Goal: Communication & Community: Answer question/provide support

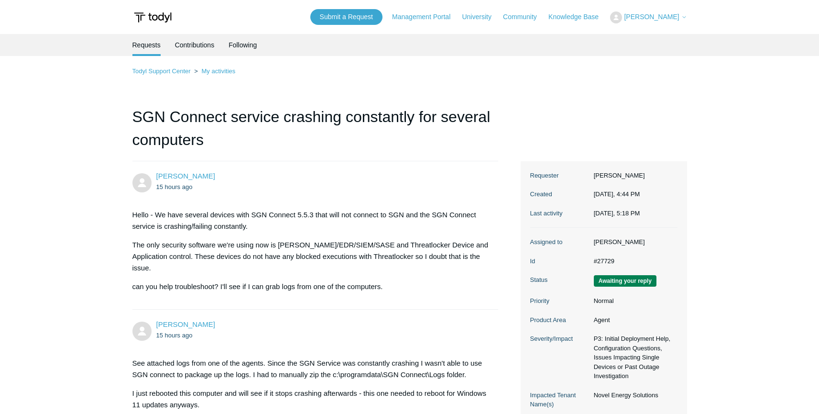
click at [59, 266] on main "Requests Contributions Following Todyl Support Center My activities SGN Connect…" at bounding box center [409, 405] width 819 height 742
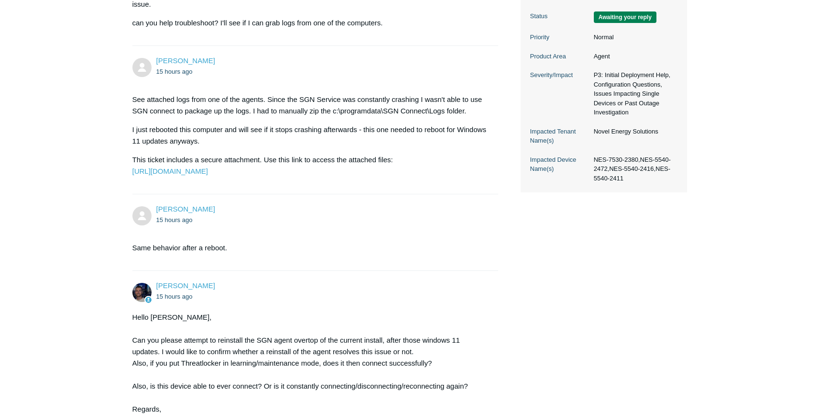
scroll to position [451, 0]
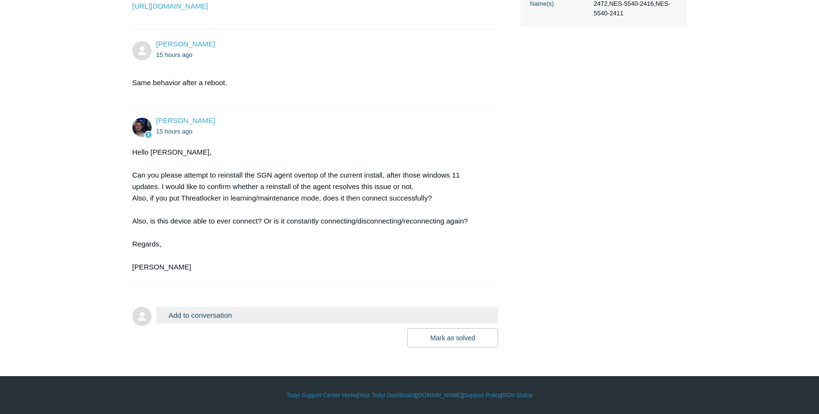
drag, startPoint x: 216, startPoint y: 315, endPoint x: 226, endPoint y: 317, distance: 10.2
click at [216, 315] on button "Add to conversation" at bounding box center [327, 314] width 342 height 17
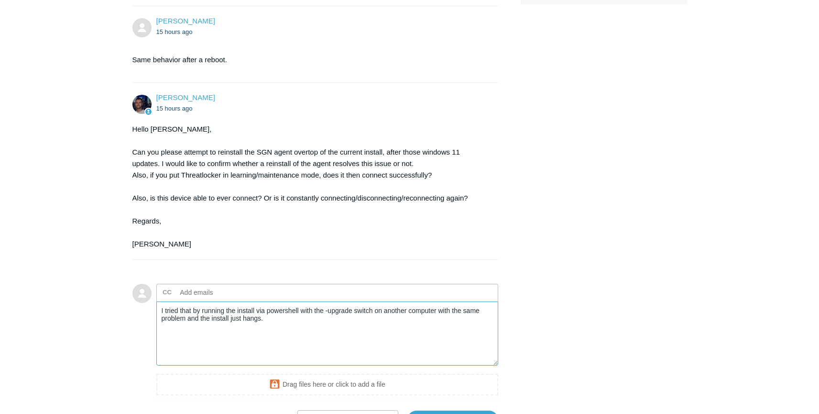
type textarea "I tried that by running the install via powershell with the -upgrade switch on …"
click at [284, 351] on textarea "I tried that by running the install via powershell with the -upgrade switch on …" at bounding box center [327, 333] width 342 height 65
click at [303, 359] on textarea "I tried that by running the install via powershell with the -upgrade switch on …" at bounding box center [327, 333] width 342 height 65
click at [559, 260] on div "[PERSON_NAME] 15 hours ago Hello - We have several devices with SGN Connect 5.5…" at bounding box center [409, 69] width 555 height 719
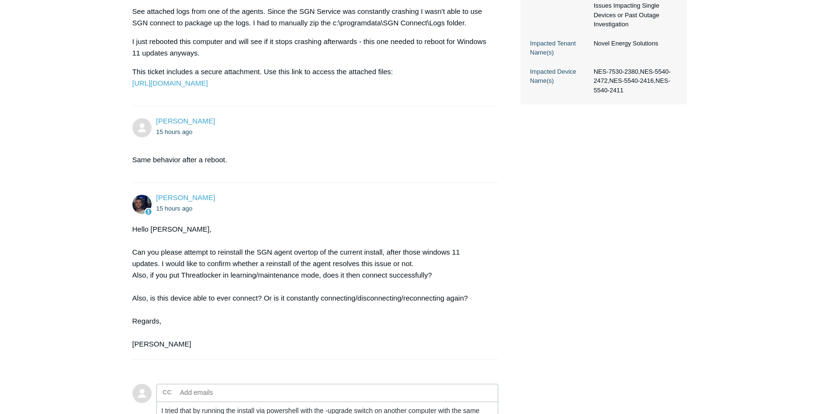
scroll to position [556, 0]
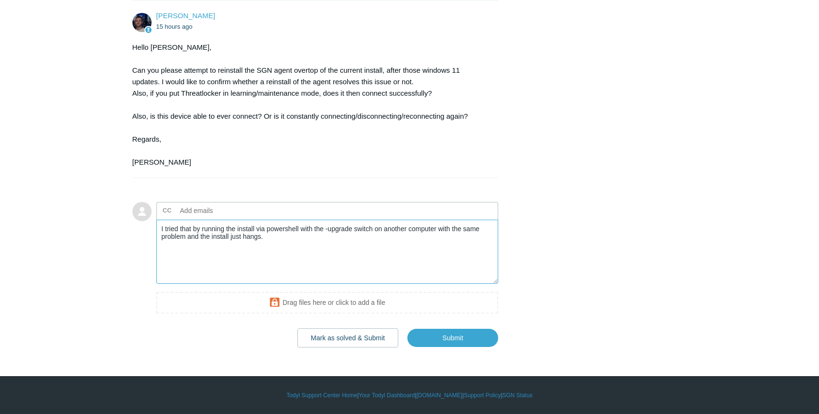
click at [283, 233] on textarea "I tried that by running the install via powershell with the -upgrade switch on …" at bounding box center [327, 251] width 342 height 65
drag, startPoint x: 283, startPoint y: 237, endPoint x: 157, endPoint y: 219, distance: 127.1
click at [147, 219] on form "Add to conversation CC Add emails I tried that by running the install via power…" at bounding box center [315, 267] width 366 height 160
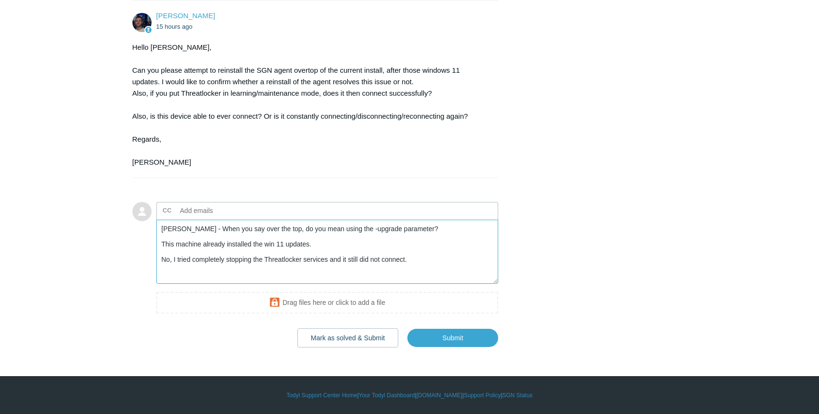
drag, startPoint x: 192, startPoint y: 258, endPoint x: 205, endPoint y: 251, distance: 14.3
click at [193, 258] on textarea "[PERSON_NAME] - When you say over the top, do you mean using the -upgrade param…" at bounding box center [327, 251] width 342 height 65
click at [468, 263] on textarea "[PERSON_NAME] - When you say over the top, do you mean using the -upgrade param…" at bounding box center [327, 251] width 342 height 65
click at [466, 261] on textarea "[PERSON_NAME] - When you say over the top, do you mean using the -upgrade param…" at bounding box center [327, 251] width 342 height 65
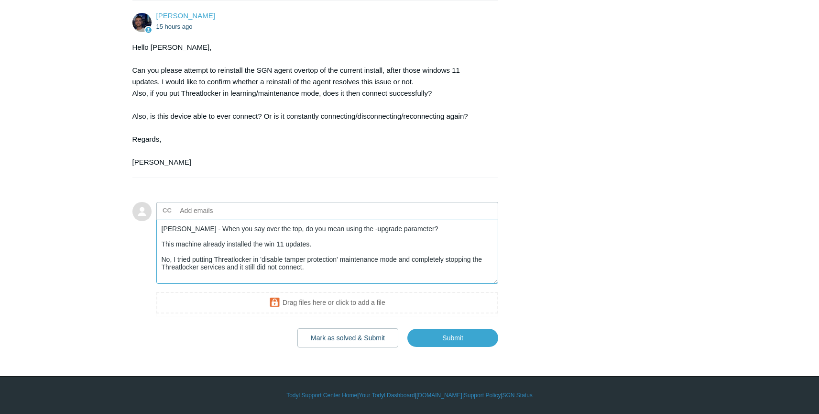
click at [320, 266] on textarea "[PERSON_NAME] - When you say over the top, do you mean using the -upgrade param…" at bounding box center [327, 251] width 342 height 65
click at [328, 270] on textarea "[PERSON_NAME] - When you say over the top, do you mean using the -upgrade param…" at bounding box center [327, 251] width 342 height 65
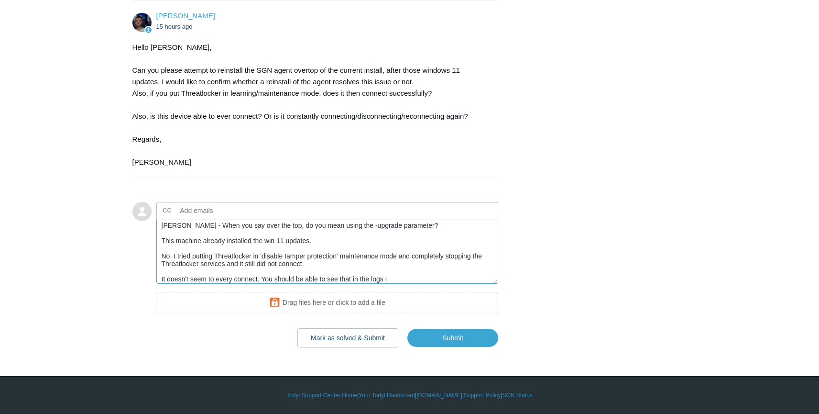
scroll to position [8, 0]
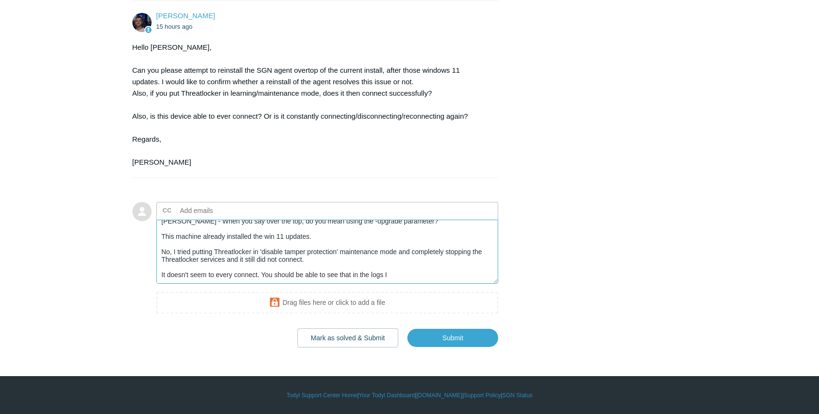
drag, startPoint x: 415, startPoint y: 275, endPoint x: 276, endPoint y: 275, distance: 138.7
click at [265, 274] on textarea "[PERSON_NAME] - When you say over the top, do you mean using the -upgrade param…" at bounding box center [327, 251] width 342 height 65
click at [280, 276] on textarea "[PERSON_NAME] - When you say over the top, do you mean using the -upgrade param…" at bounding box center [327, 251] width 342 height 65
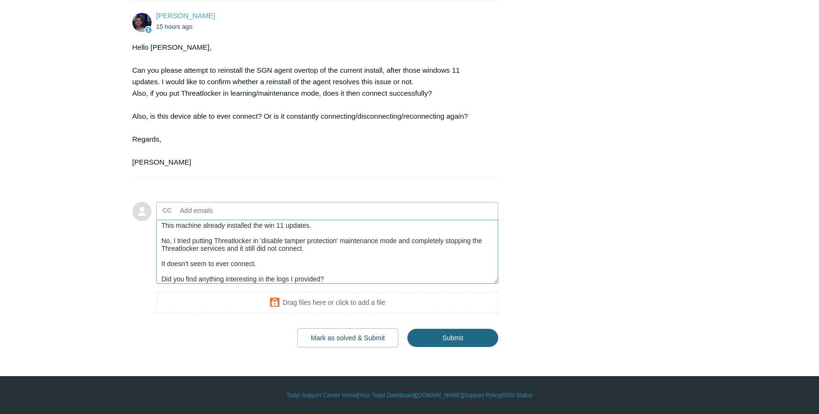
type textarea "[PERSON_NAME] - When you say over the top, do you mean using the -upgrade param…"
click at [444, 340] on input "Submit" at bounding box center [452, 337] width 91 height 19
